Goal: Information Seeking & Learning: Learn about a topic

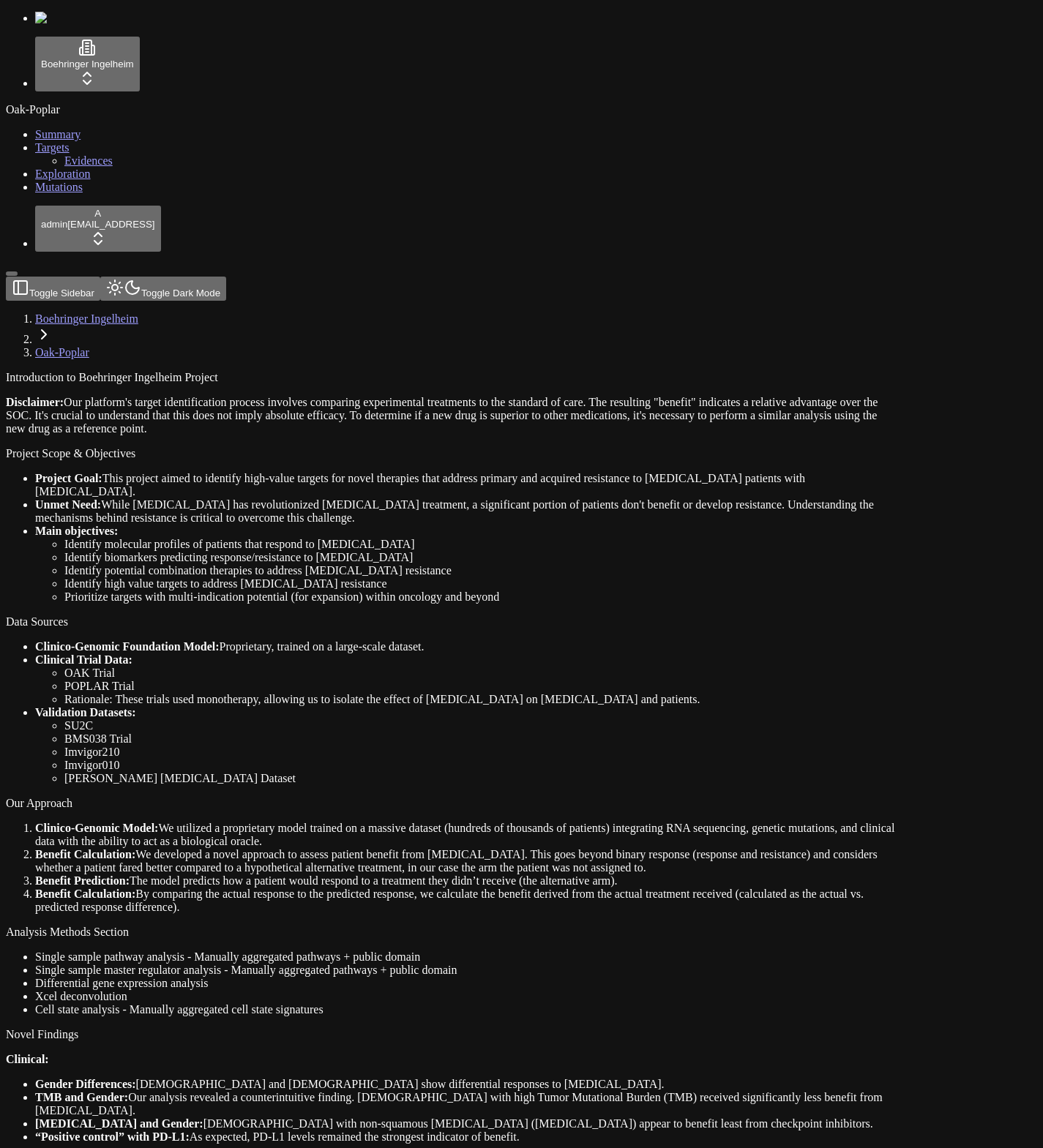
click at [46, 194] on div "Oak-Poplar Summary Targets Evidences Exploration Mutations" at bounding box center [521, 148] width 1032 height 91
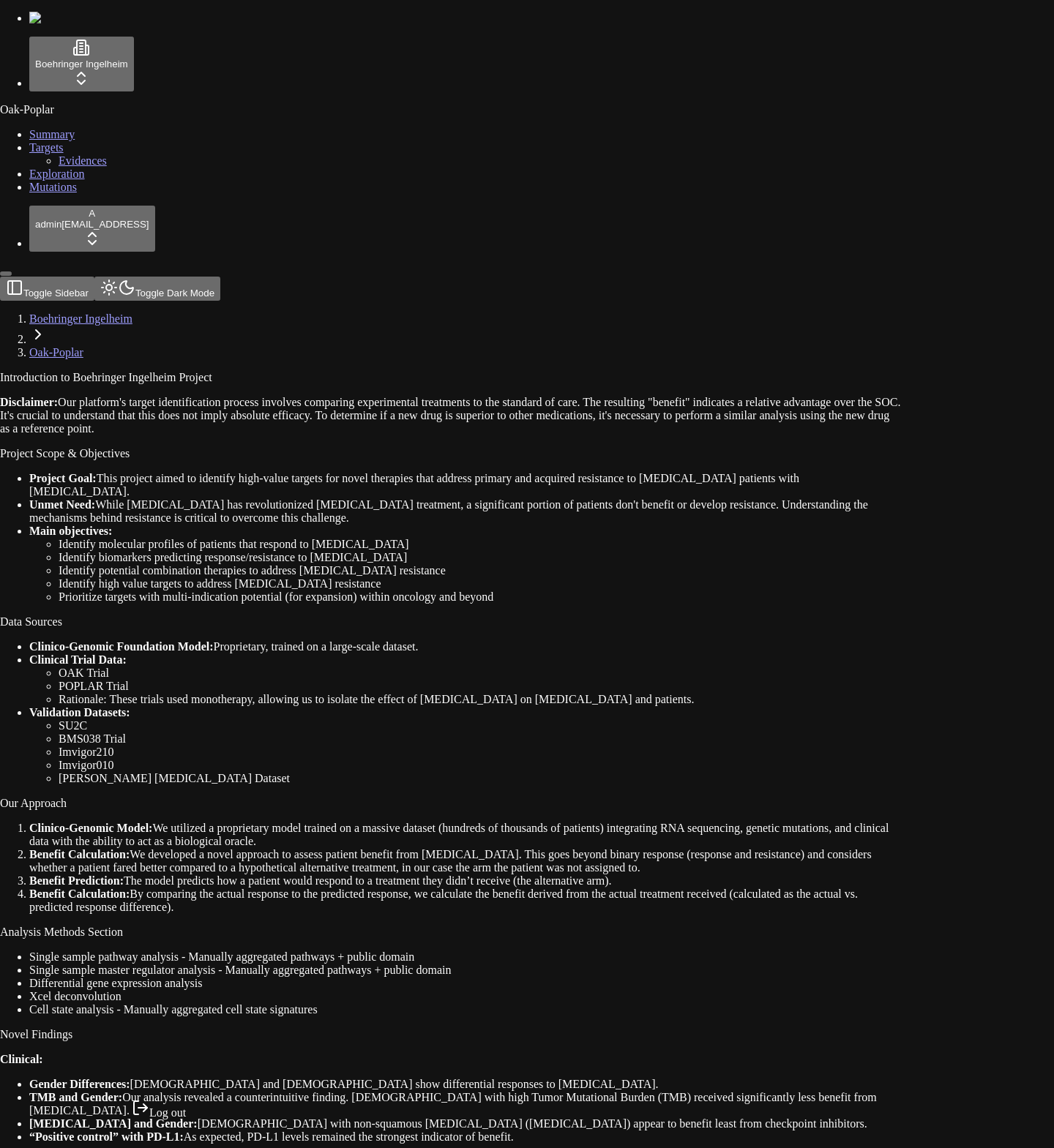
click at [111, 1107] on html "Boehringer Ingelheim Oak-Poplar Summary Targets Evidences Exploration Mutations…" at bounding box center [527, 875] width 1054 height 1749
click at [158, 1119] on div "Log out" at bounding box center [159, 1110] width 54 height 21
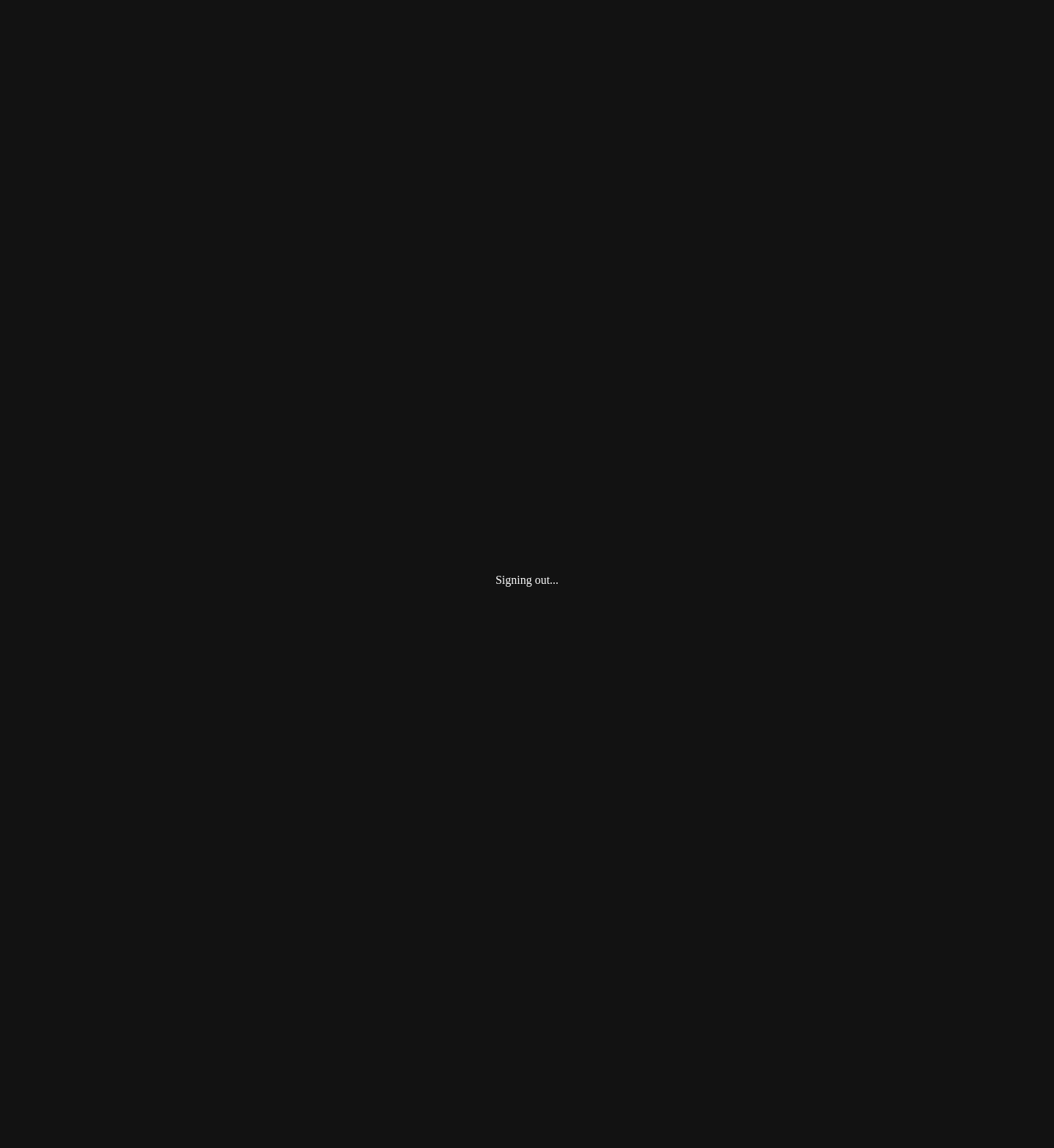
click at [96, 906] on div "Signing out..." at bounding box center [527, 580] width 1043 height 1148
type input "**********"
click at [6, 74] on button "Login" at bounding box center [23, 81] width 35 height 15
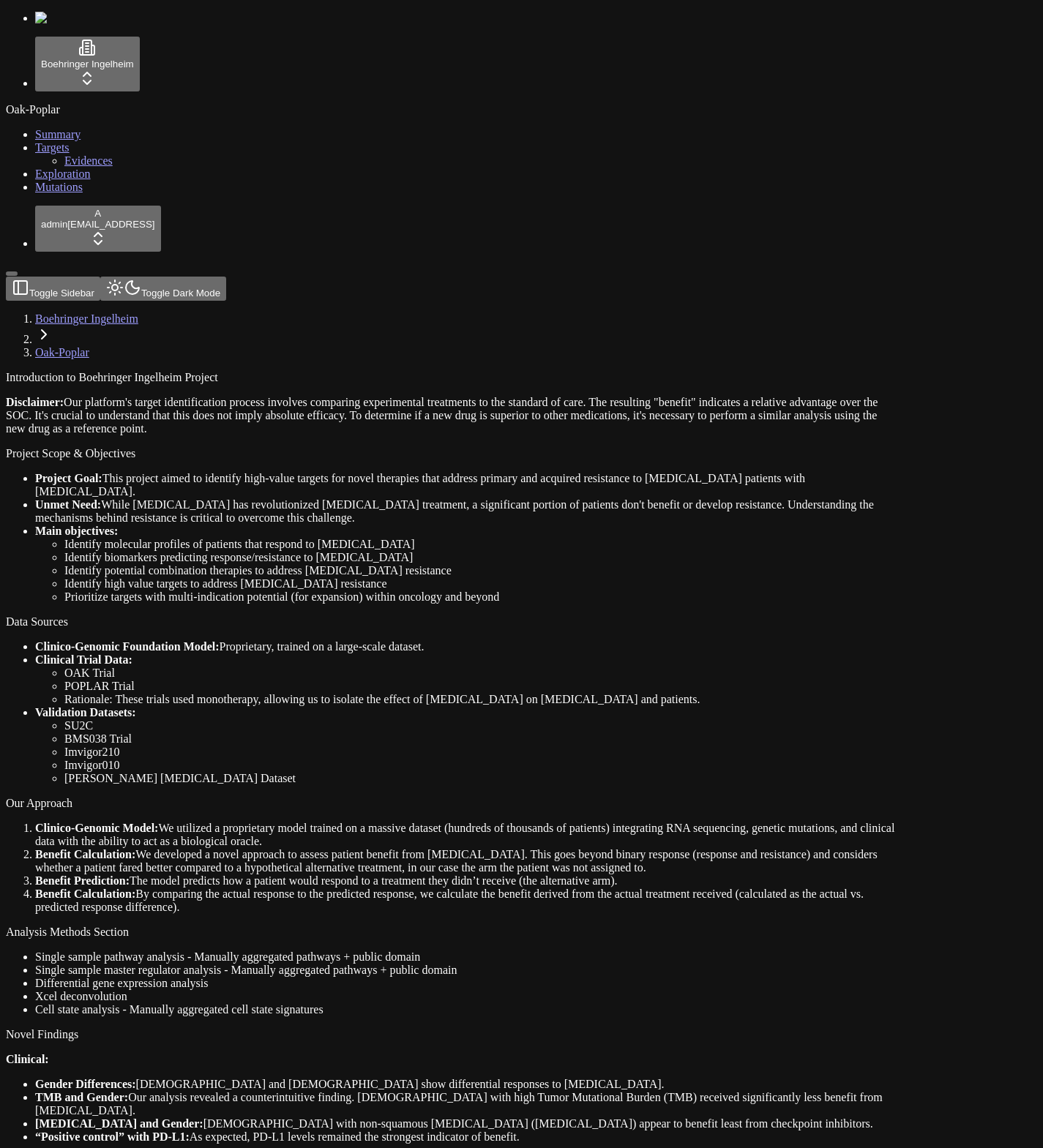
click at [458, 551] on li "Identify biomarkers predicting response/resistance to [MEDICAL_DATA]" at bounding box center [481, 557] width 833 height 13
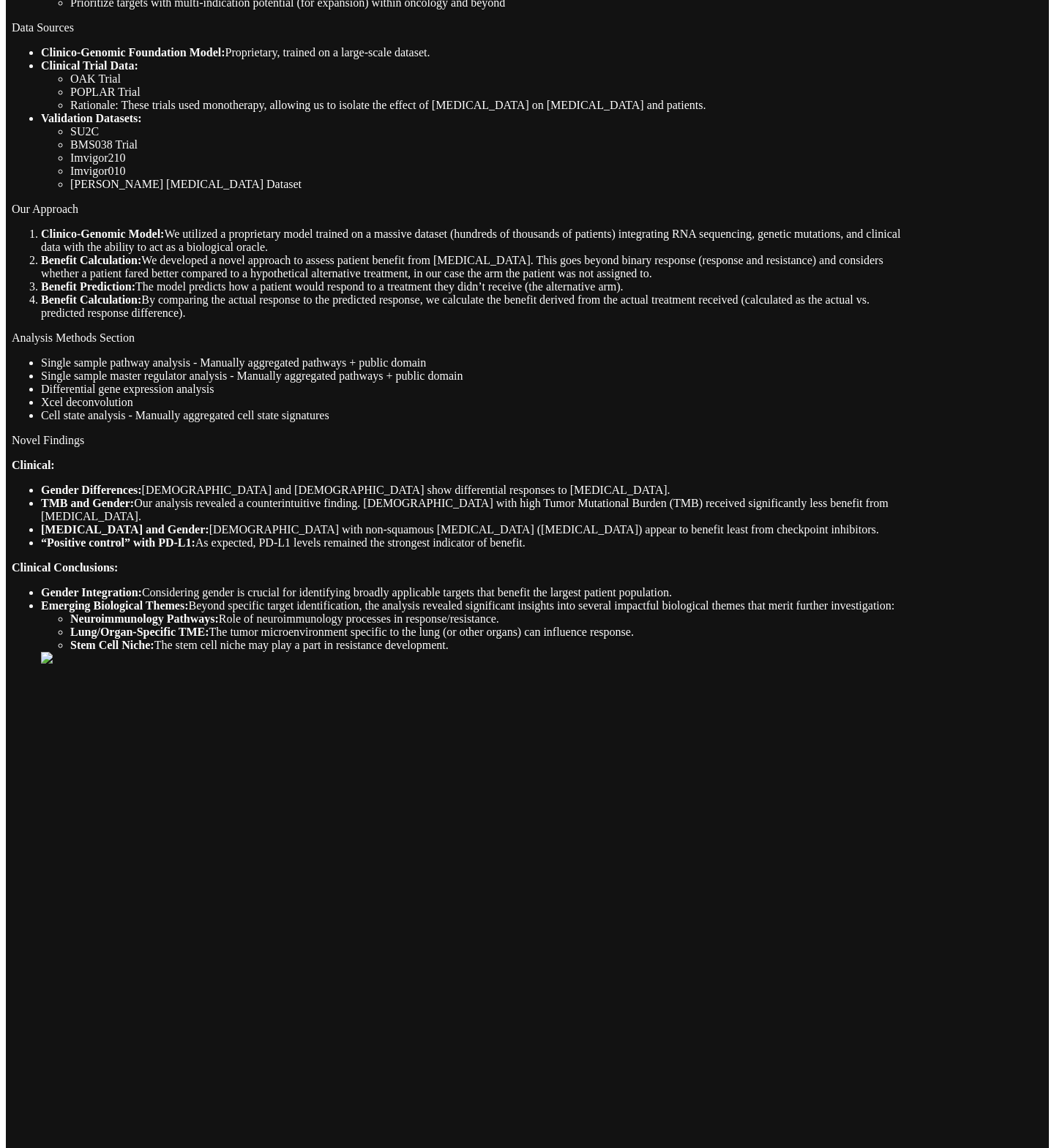
scroll to position [623, 0]
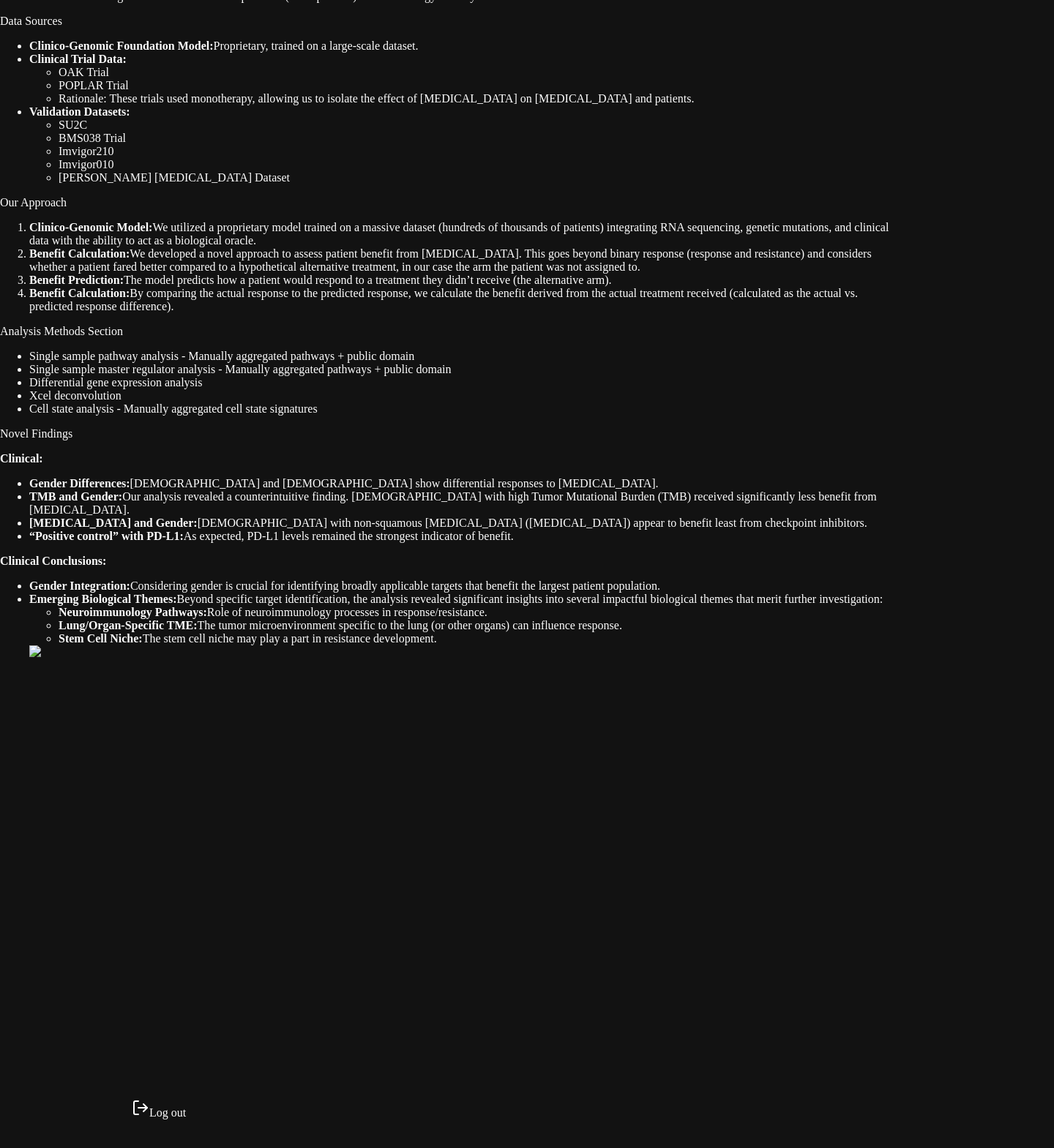
click at [96, 1133] on html "Boehringer Ingelheim Oak-Poplar Summary Targets Evidences Exploration Mutations…" at bounding box center [527, 273] width 1054 height 1749
click at [181, 1120] on div "Log out" at bounding box center [159, 1110] width 54 height 21
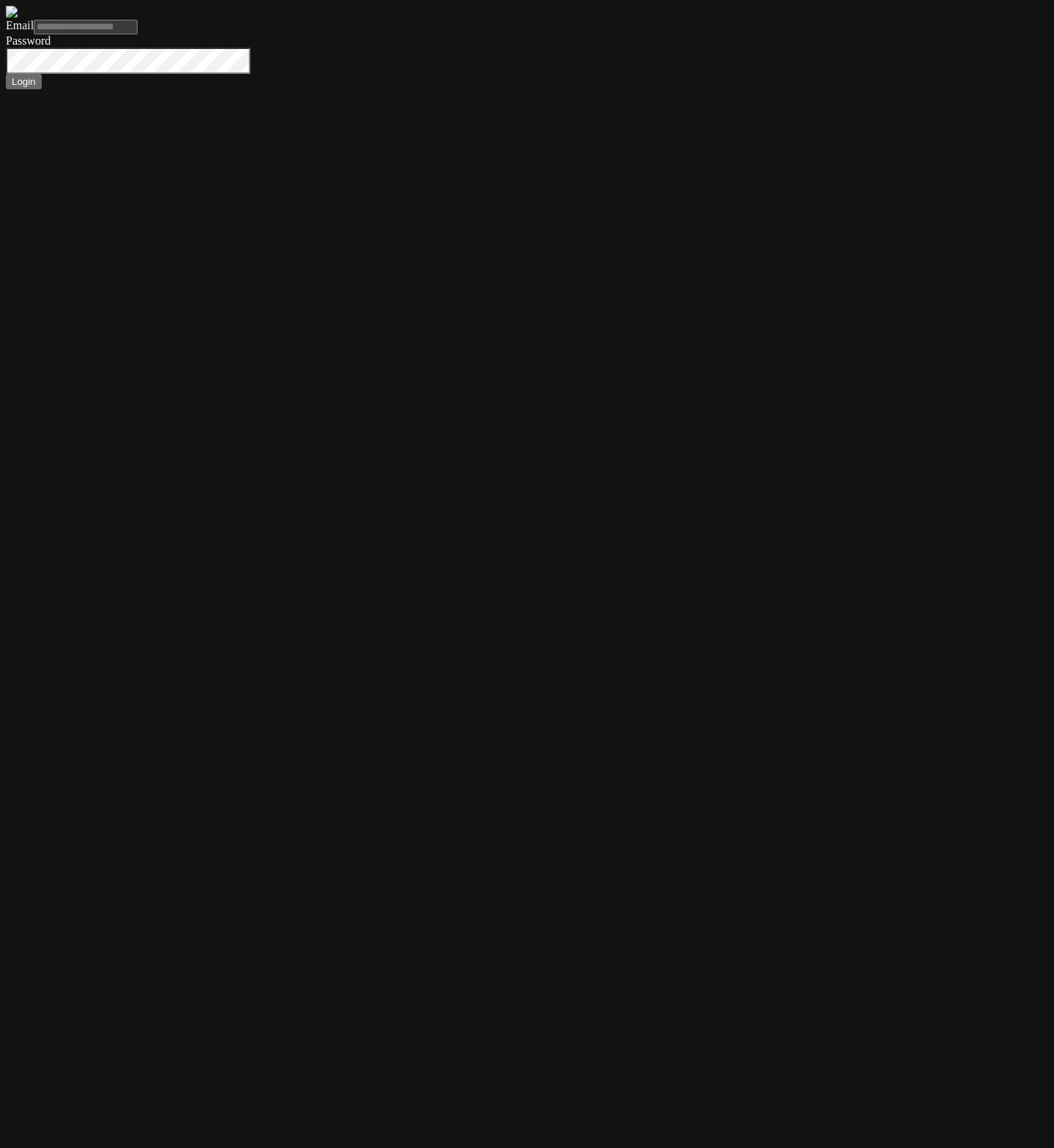
type input "**********"
click at [137, 35] on input "**********" at bounding box center [85, 27] width 104 height 15
type input "**********"
click at [6, 74] on button "Login" at bounding box center [23, 81] width 35 height 15
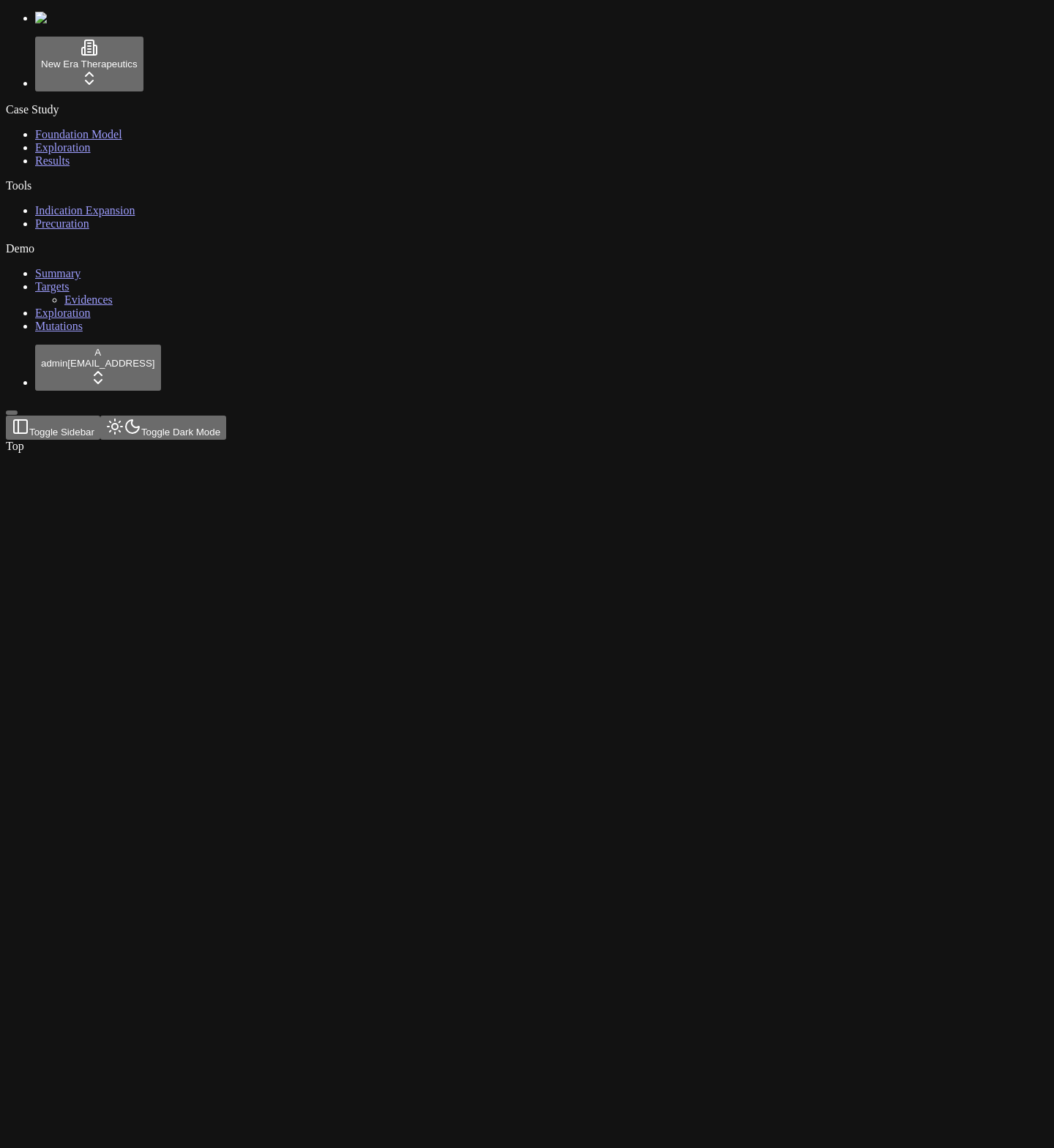
click at [12, 333] on div "Case Study Foundation Model Exploration Results Tools Indication Expansion Prec…" at bounding box center [527, 218] width 1043 height 230
click at [97, 333] on div "Case Study Foundation Model Exploration Results Tools Indication Expansion Prec…" at bounding box center [527, 218] width 1043 height 230
click at [98, 333] on div "Case Study Foundation Model Exploration Results Tools Indication Expansion Prec…" at bounding box center [527, 218] width 1043 height 230
click at [151, 453] on div at bounding box center [457, 453] width 902 height 0
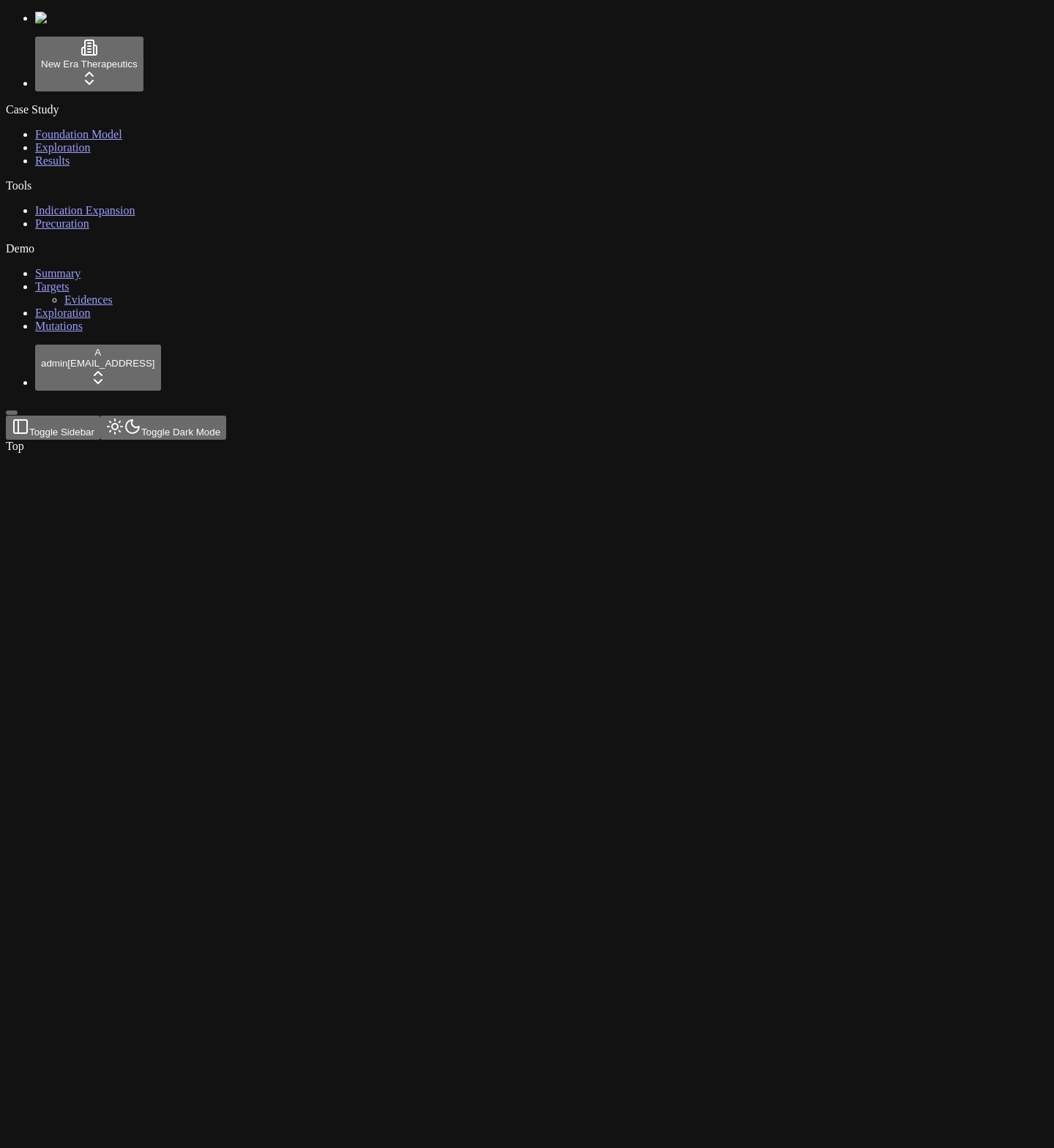
click at [85, 333] on div "Case Study Foundation Model Exploration Results Tools Indication Expansion Prec…" at bounding box center [527, 218] width 1043 height 230
drag, startPoint x: 119, startPoint y: 1009, endPoint x: 105, endPoint y: 628, distance: 381.3
click at [119, 333] on div "Case Study Foundation Model Exploration Results Tools Indication Expansion Prec…" at bounding box center [527, 218] width 1043 height 230
click at [81, 154] on link "Exploration" at bounding box center [63, 147] width 56 height 12
